Goal: Task Accomplishment & Management: Use online tool/utility

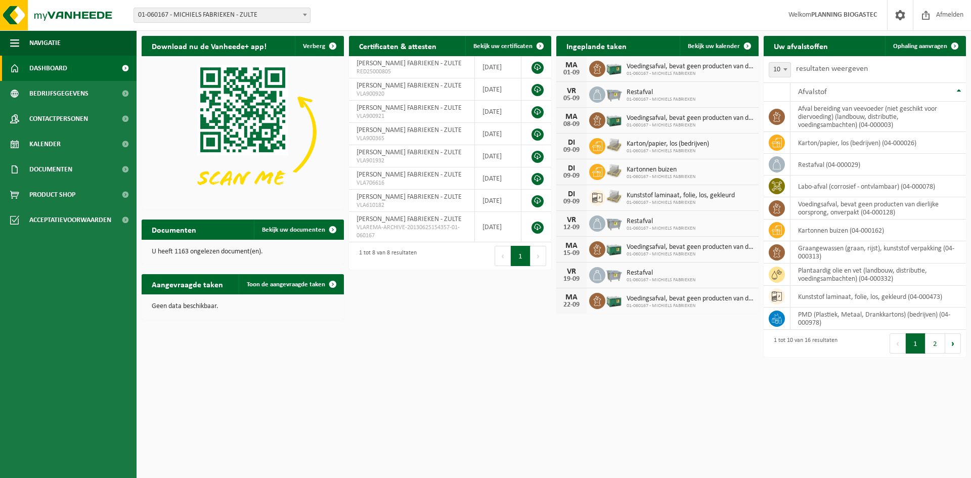
click at [285, 12] on span "01-060167 - MICHIELS FABRIEKEN - ZULTE" at bounding box center [222, 15] width 176 height 14
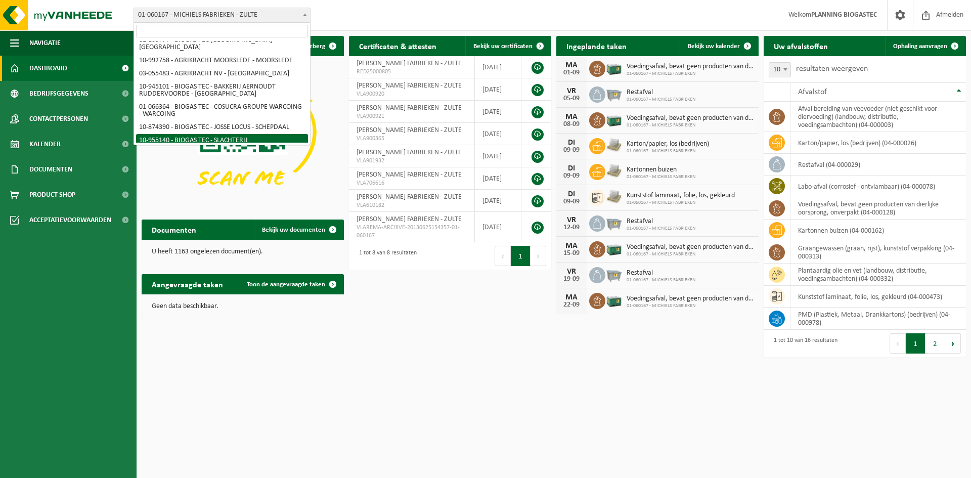
scroll to position [152, 0]
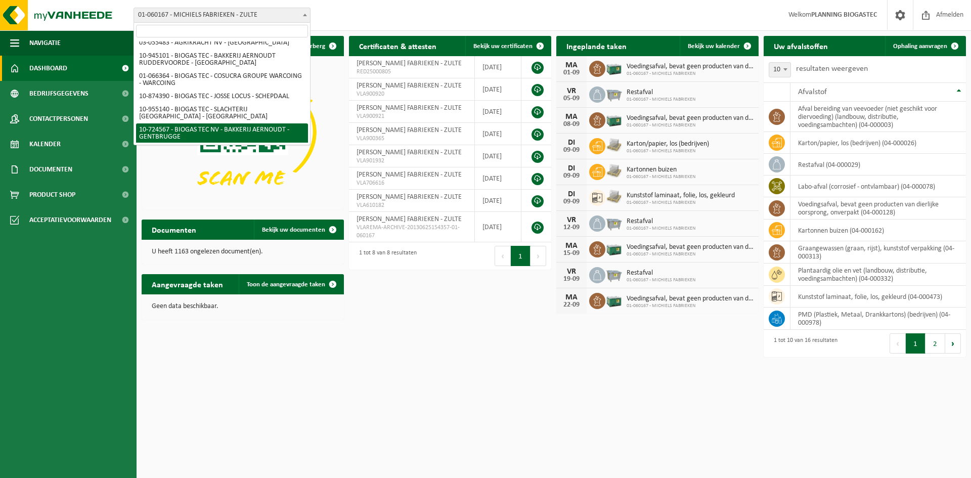
select select "39199"
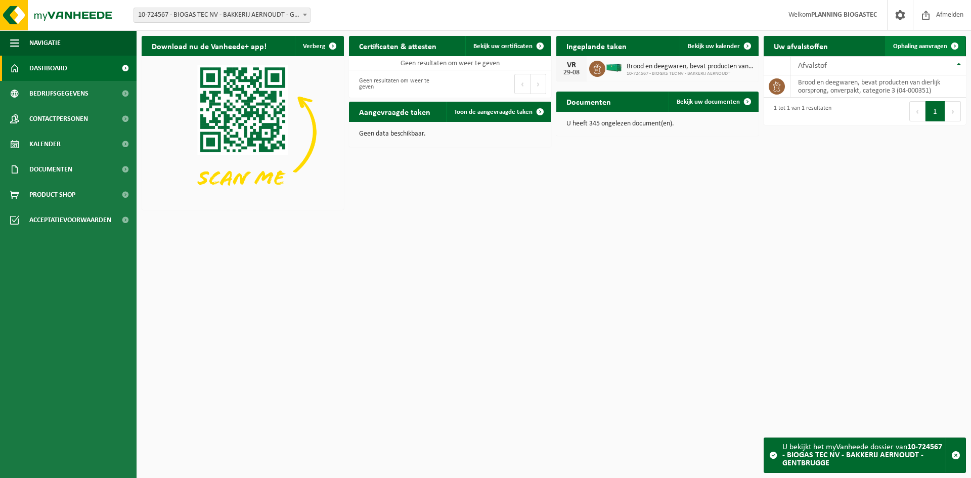
click at [929, 48] on span "Ophaling aanvragen" at bounding box center [920, 46] width 54 height 7
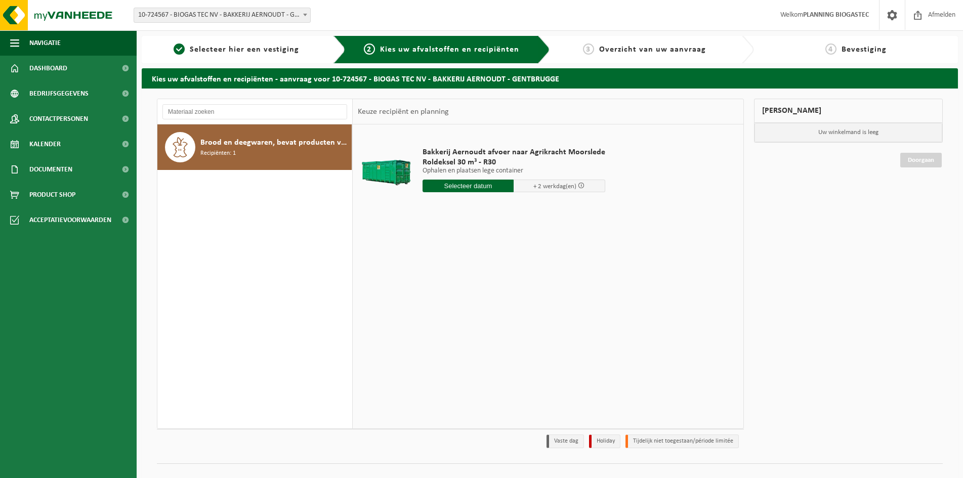
click at [494, 185] on input "text" at bounding box center [468, 186] width 92 height 13
drag, startPoint x: 540, startPoint y: 206, endPoint x: 542, endPoint y: 213, distance: 7.0
click at [539, 207] on icon at bounding box center [537, 209] width 16 height 16
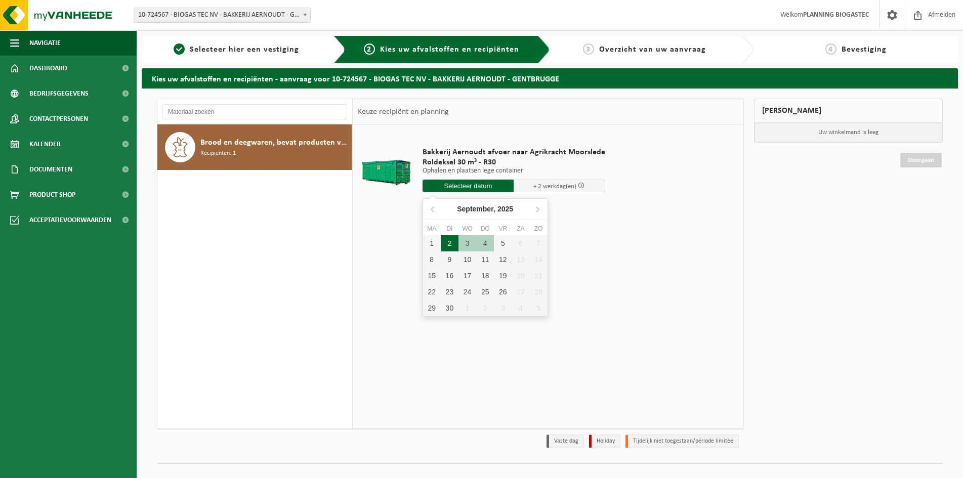
click at [447, 245] on div "2" at bounding box center [450, 243] width 18 height 16
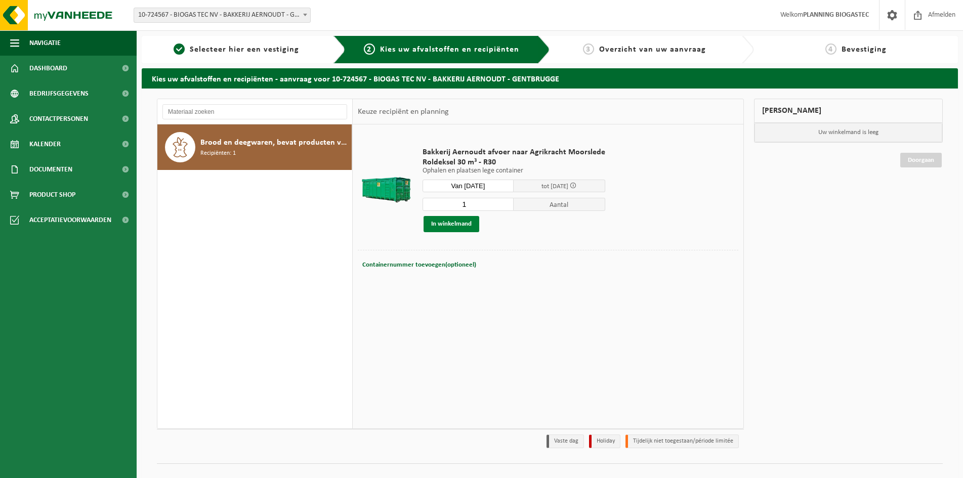
click at [461, 226] on button "In winkelmand" at bounding box center [451, 224] width 56 height 16
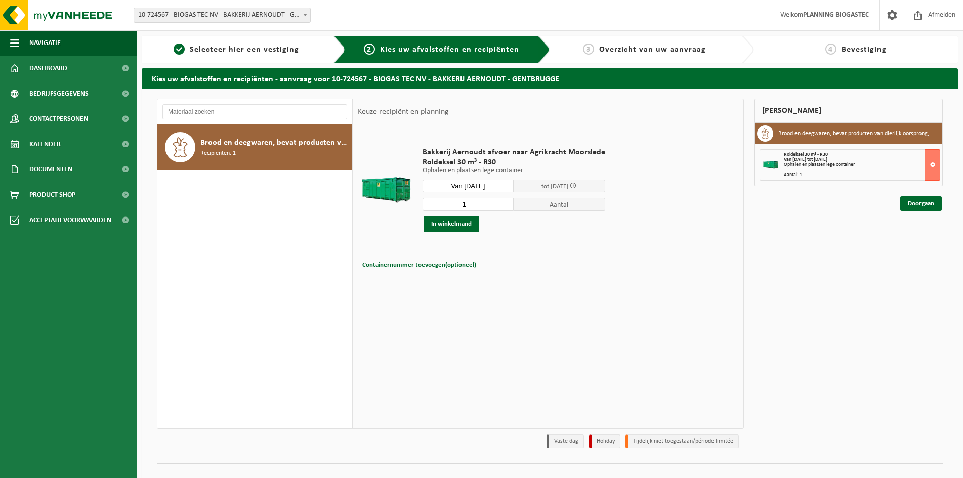
click at [500, 186] on input "Van 2025-09-02" at bounding box center [468, 186] width 92 height 13
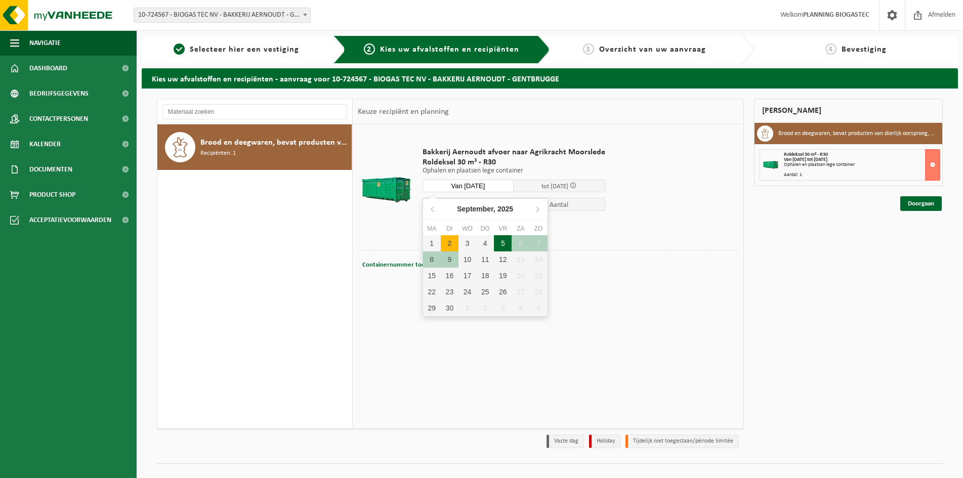
click at [506, 246] on div "5" at bounding box center [503, 243] width 18 height 16
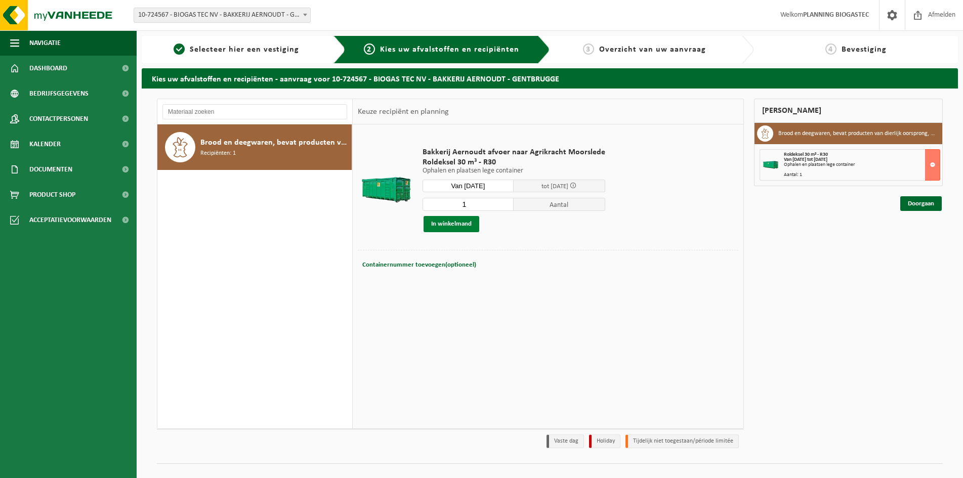
drag, startPoint x: 454, startPoint y: 224, endPoint x: 475, endPoint y: 220, distance: 22.1
click at [454, 224] on button "In winkelmand" at bounding box center [451, 224] width 56 height 16
click at [492, 190] on input "Van 2025-09-05" at bounding box center [468, 186] width 92 height 13
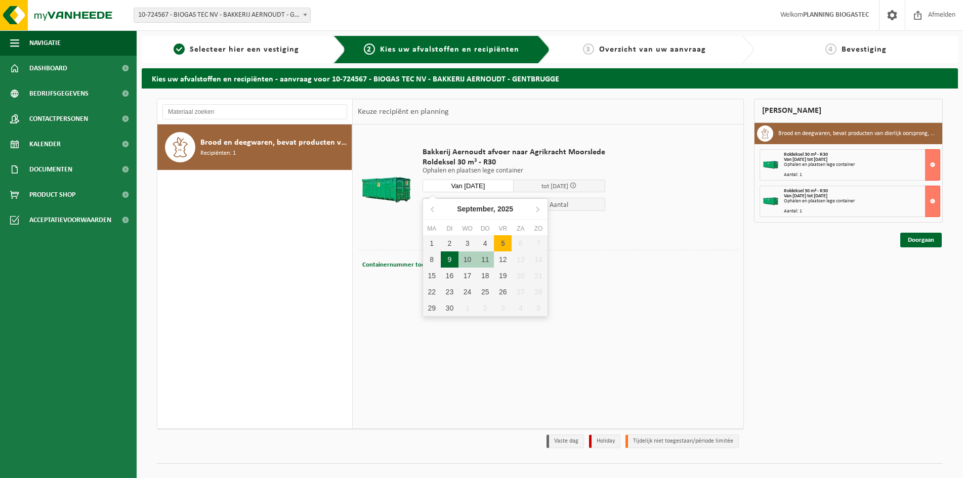
click at [451, 260] on div "9" at bounding box center [450, 259] width 18 height 16
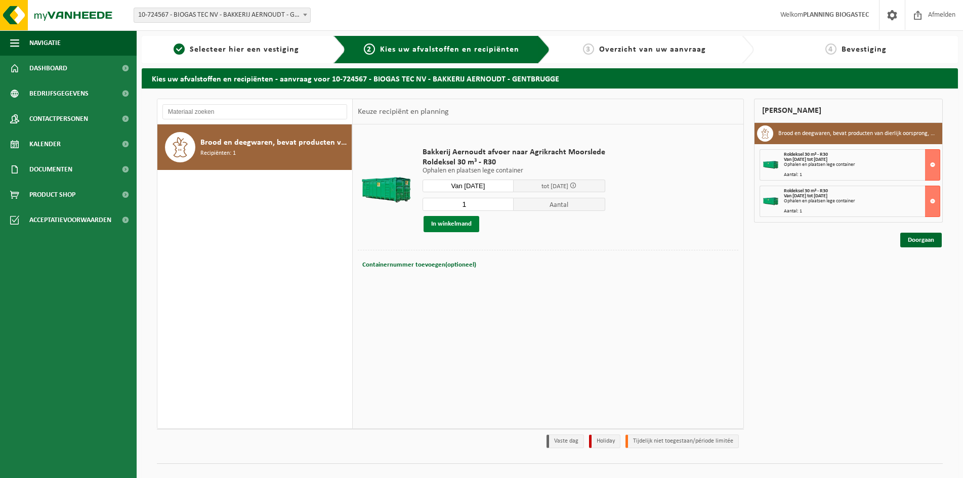
click at [455, 224] on button "In winkelmand" at bounding box center [451, 224] width 56 height 16
click at [486, 184] on input "Van 2025-09-09" at bounding box center [468, 186] width 92 height 13
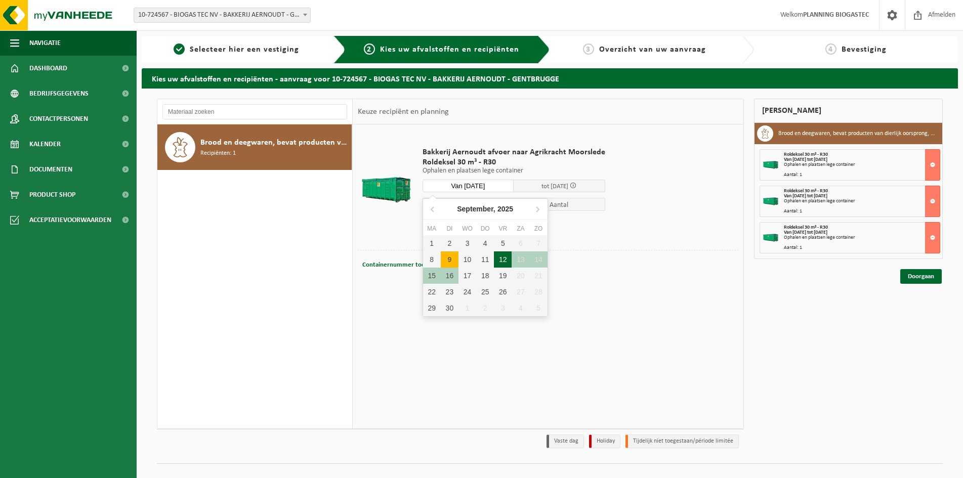
click at [495, 258] on div "12" at bounding box center [503, 259] width 18 height 16
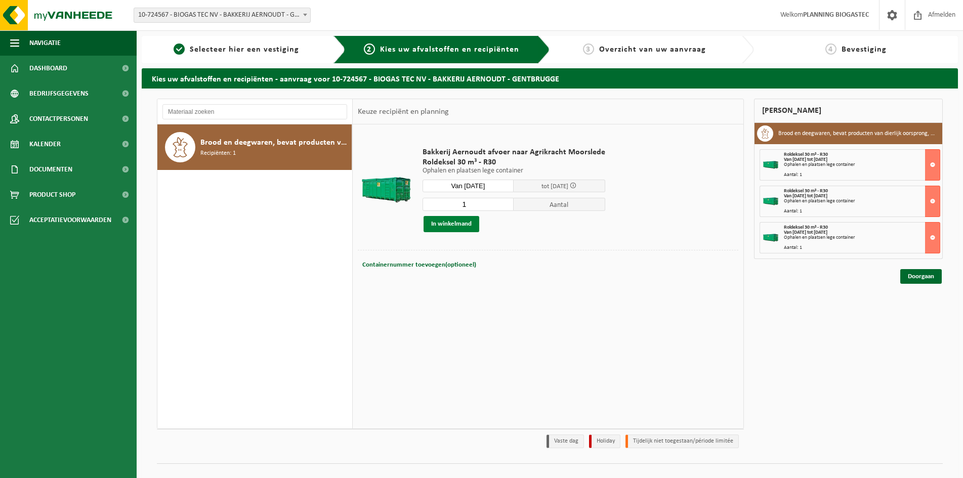
click at [465, 224] on button "In winkelmand" at bounding box center [451, 224] width 56 height 16
click at [480, 187] on input "Van 2025-09-12" at bounding box center [468, 186] width 92 height 13
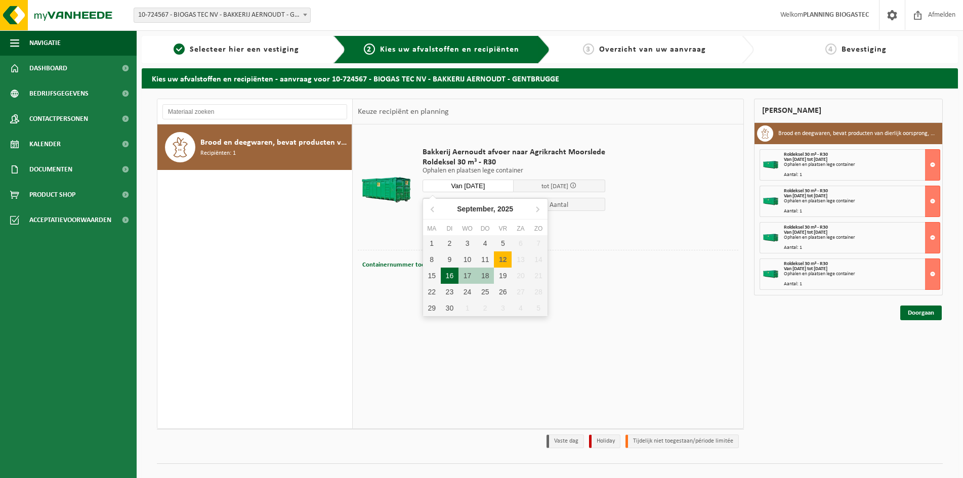
click at [447, 273] on div "16" at bounding box center [450, 276] width 18 height 16
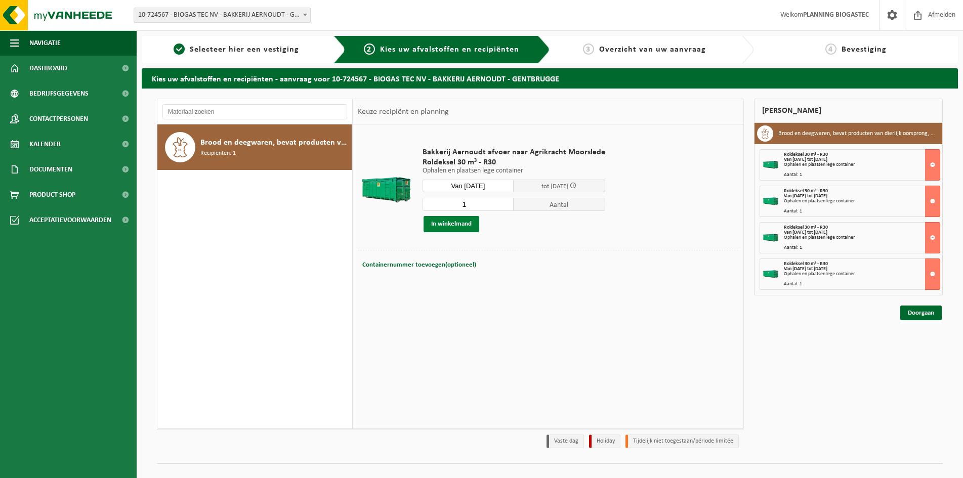
click at [465, 218] on button "In winkelmand" at bounding box center [451, 224] width 56 height 16
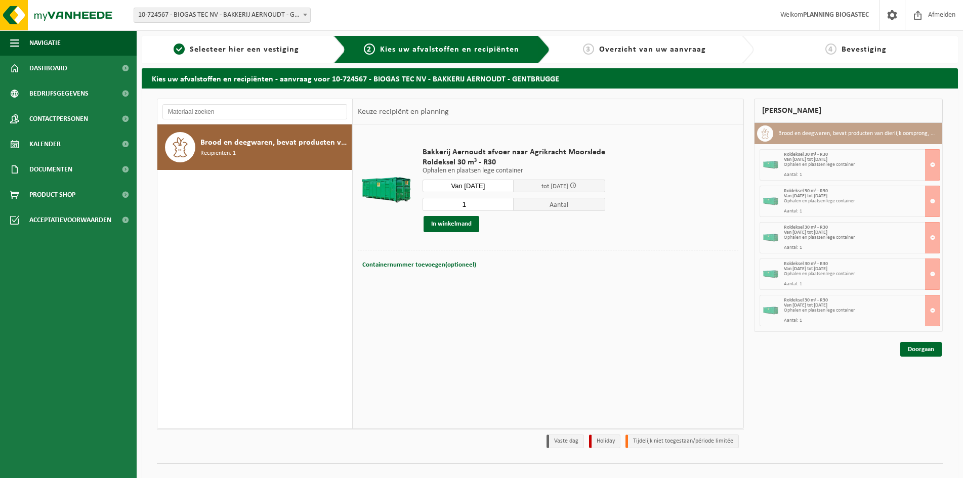
click at [492, 188] on input "Van 2025-09-16" at bounding box center [468, 186] width 92 height 13
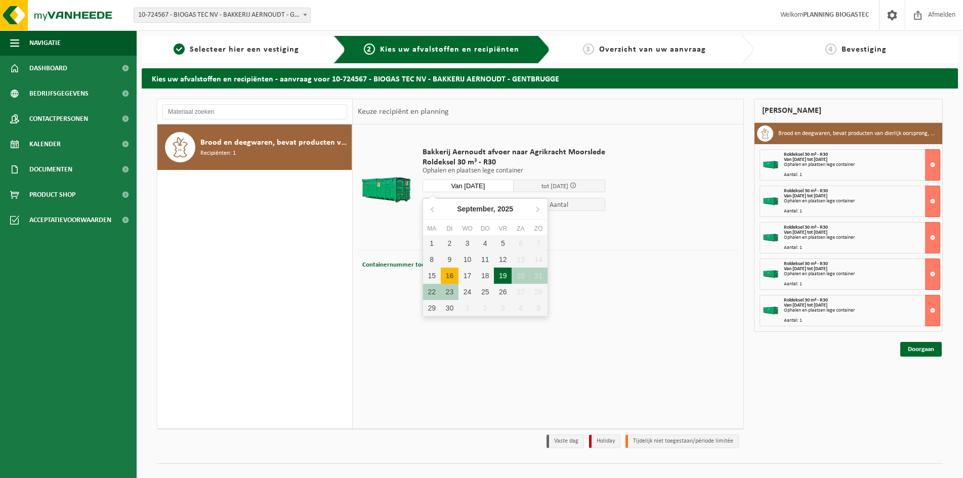
drag, startPoint x: 502, startPoint y: 273, endPoint x: 496, endPoint y: 268, distance: 7.2
click at [502, 273] on div "19" at bounding box center [503, 276] width 18 height 16
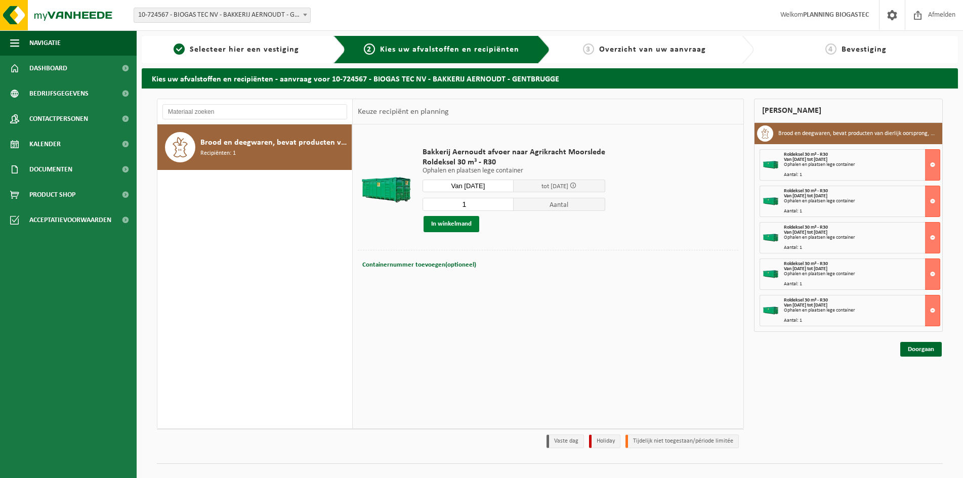
click at [453, 223] on button "In winkelmand" at bounding box center [451, 224] width 56 height 16
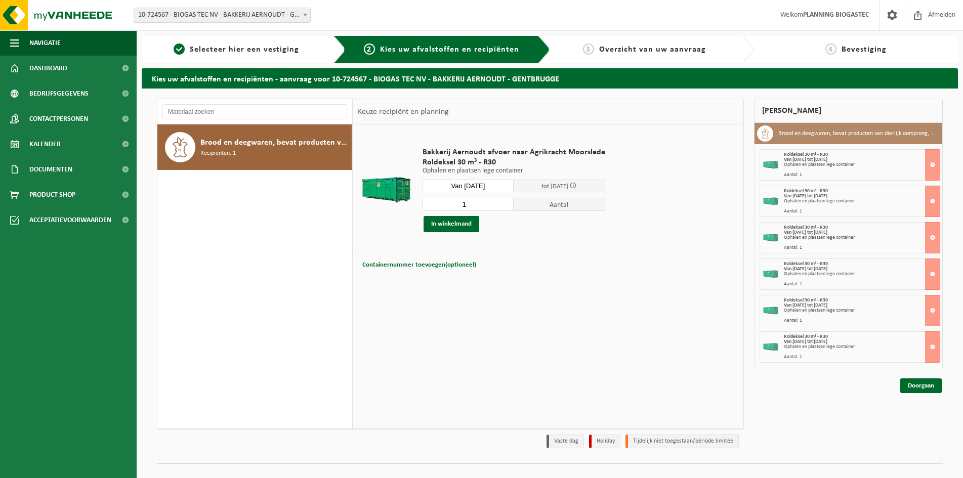
click at [468, 187] on input "Van 2025-09-19" at bounding box center [468, 186] width 92 height 13
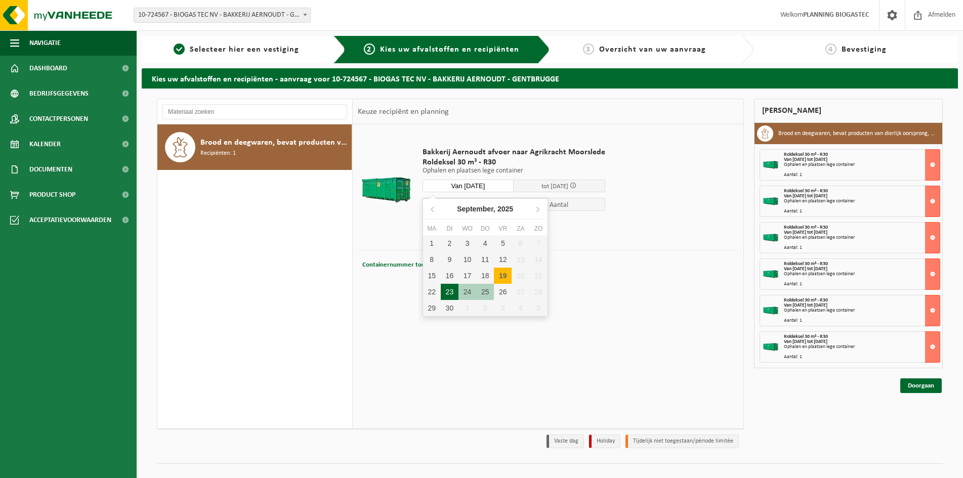
click at [444, 292] on div "23" at bounding box center [450, 292] width 18 height 16
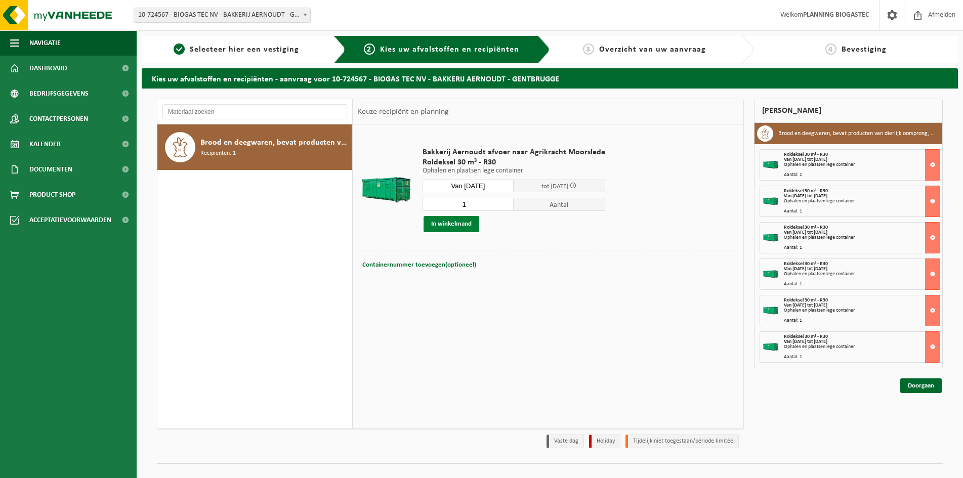
click at [466, 219] on button "In winkelmand" at bounding box center [451, 224] width 56 height 16
click at [482, 179] on div "Bakkerij Aernoudt afvoer naar Agrikracht Moorslede Roldeksel 30 m³ - R30 Ophale…" at bounding box center [513, 189] width 193 height 105
click at [488, 186] on input "Van 2025-09-23" at bounding box center [468, 186] width 92 height 13
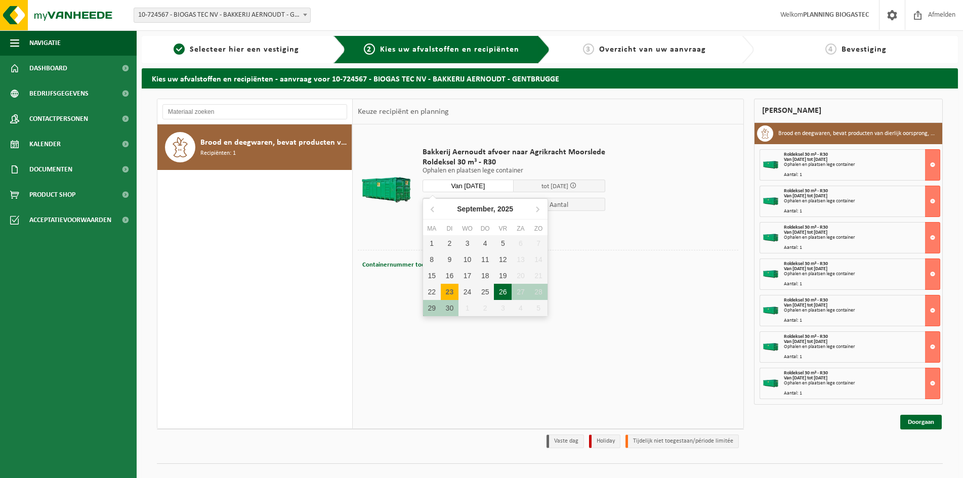
click at [499, 289] on div "26" at bounding box center [503, 292] width 18 height 16
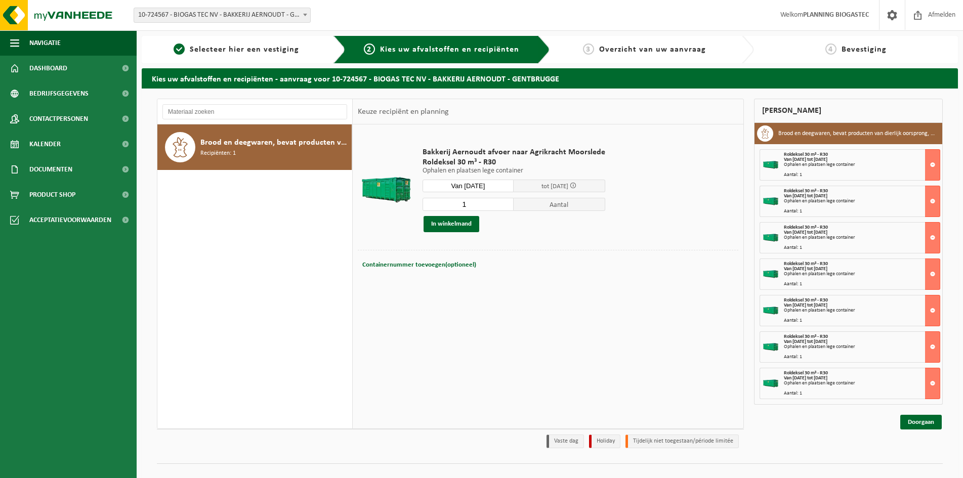
click at [465, 223] on button "In winkelmand" at bounding box center [451, 224] width 56 height 16
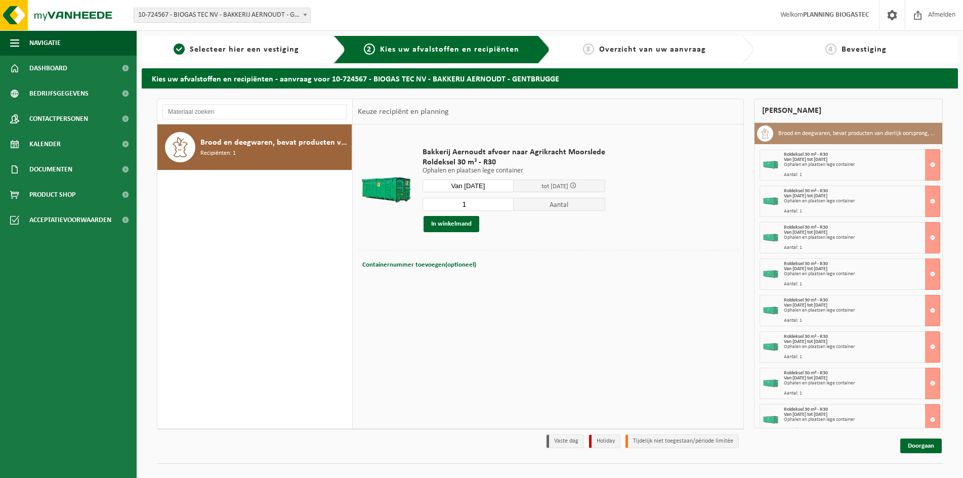
click at [488, 184] on input "Van 2025-09-26" at bounding box center [468, 186] width 92 height 13
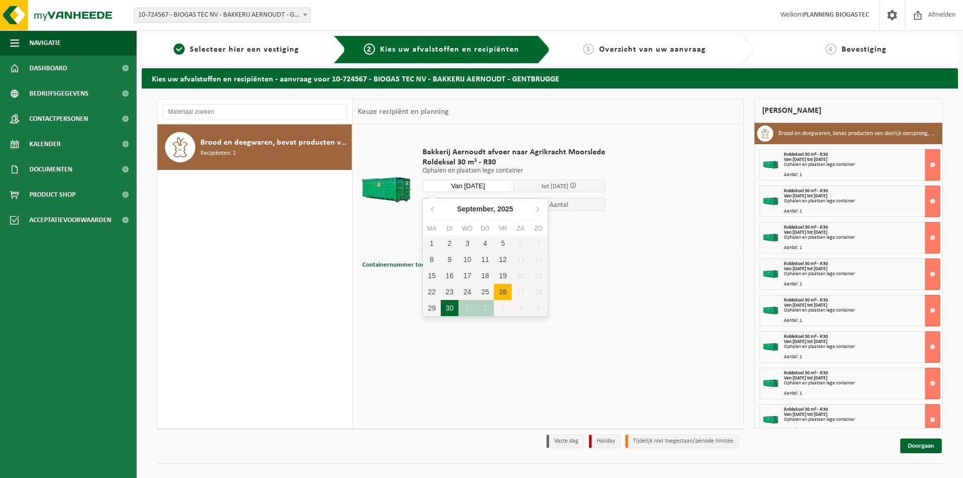
click at [454, 305] on div "30" at bounding box center [450, 308] width 18 height 16
type input "Van 2025-09-30"
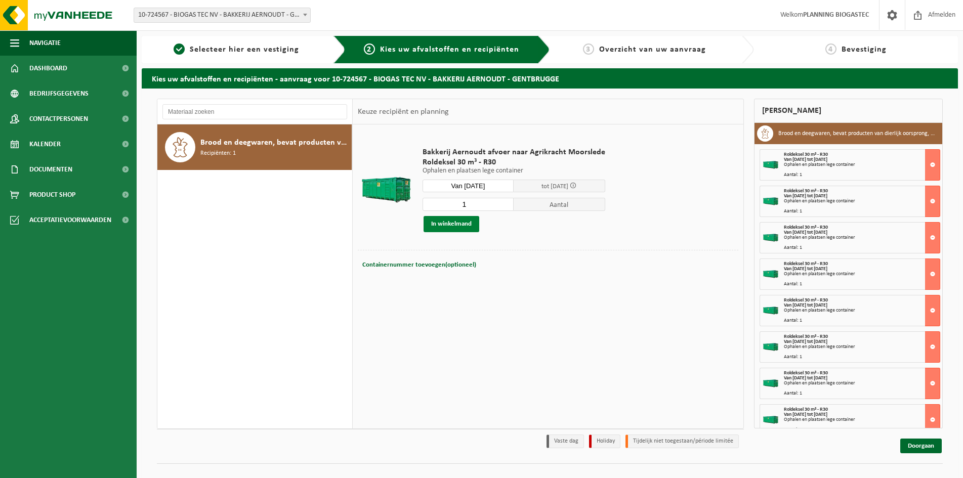
click at [462, 220] on button "In winkelmand" at bounding box center [451, 224] width 56 height 16
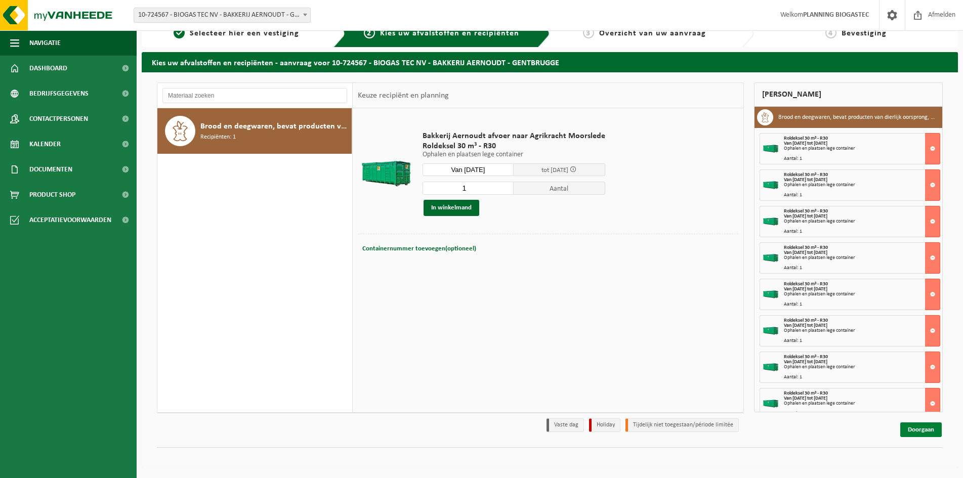
click at [913, 427] on link "Doorgaan" at bounding box center [920, 429] width 41 height 15
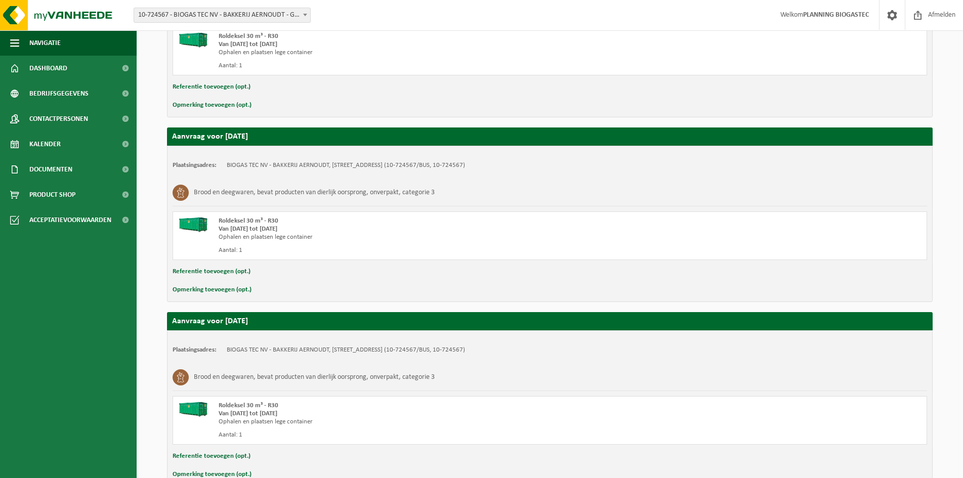
scroll to position [1433, 0]
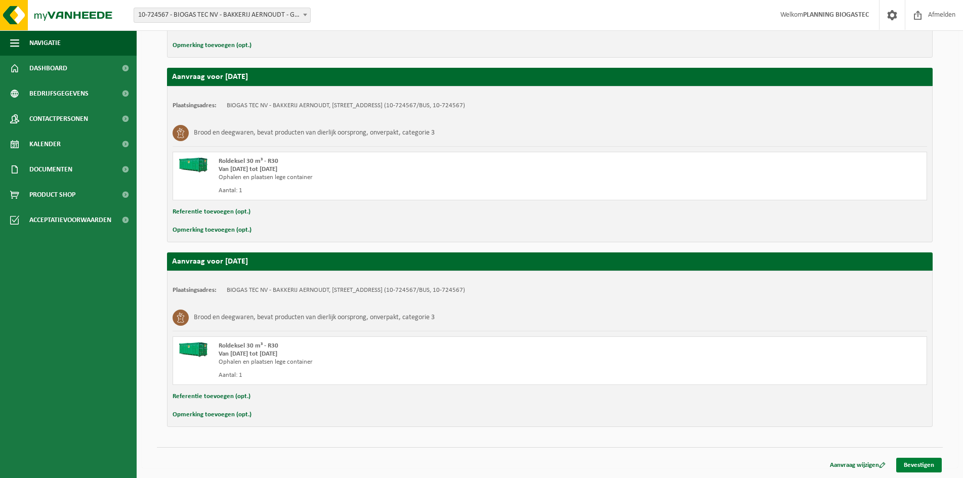
click at [922, 465] on link "Bevestigen" at bounding box center [919, 465] width 46 height 15
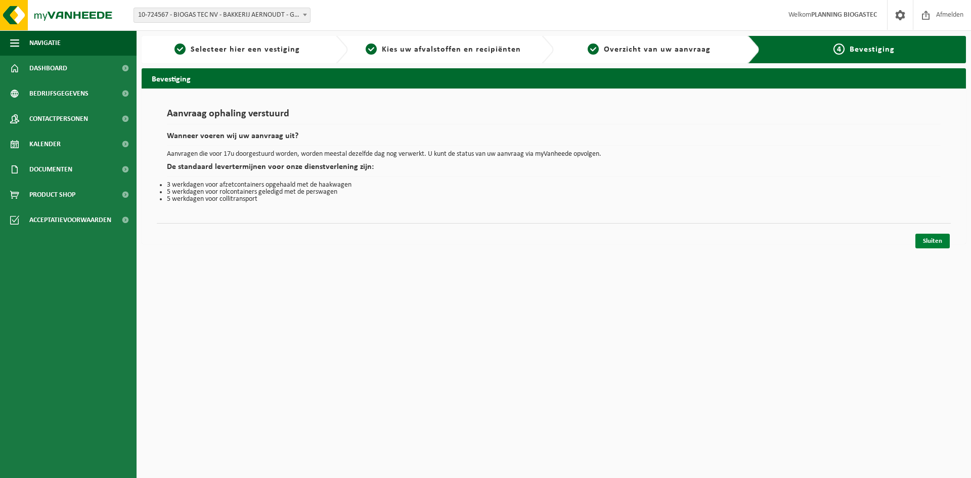
click at [941, 243] on link "Sluiten" at bounding box center [932, 241] width 34 height 15
